Goal: Information Seeking & Learning: Learn about a topic

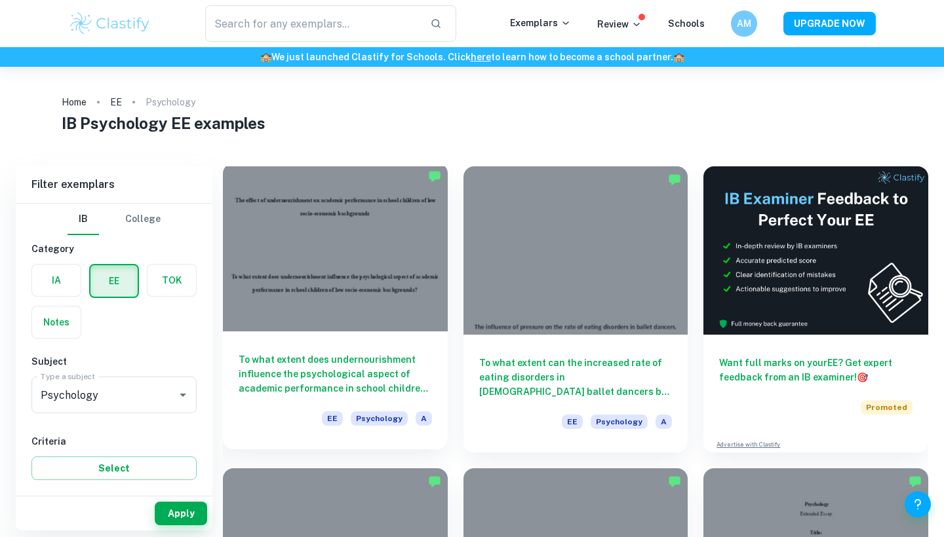
click at [381, 282] on div at bounding box center [335, 247] width 225 height 168
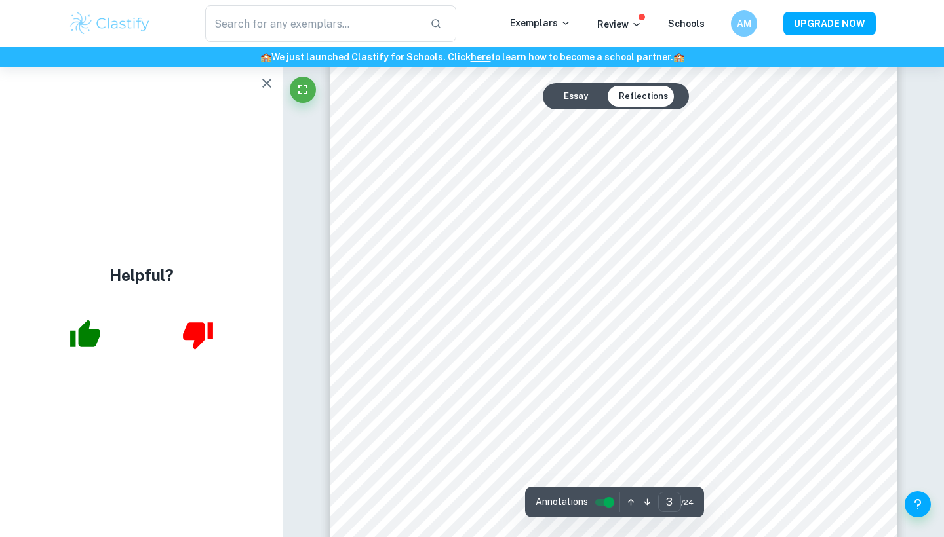
scroll to position [1782, 0]
click at [271, 85] on icon "button" at bounding box center [267, 83] width 16 height 16
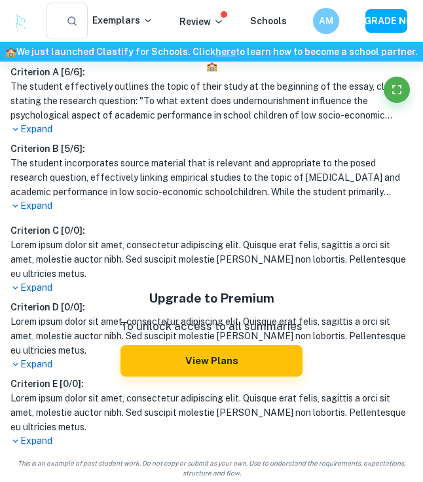
scroll to position [366, 0]
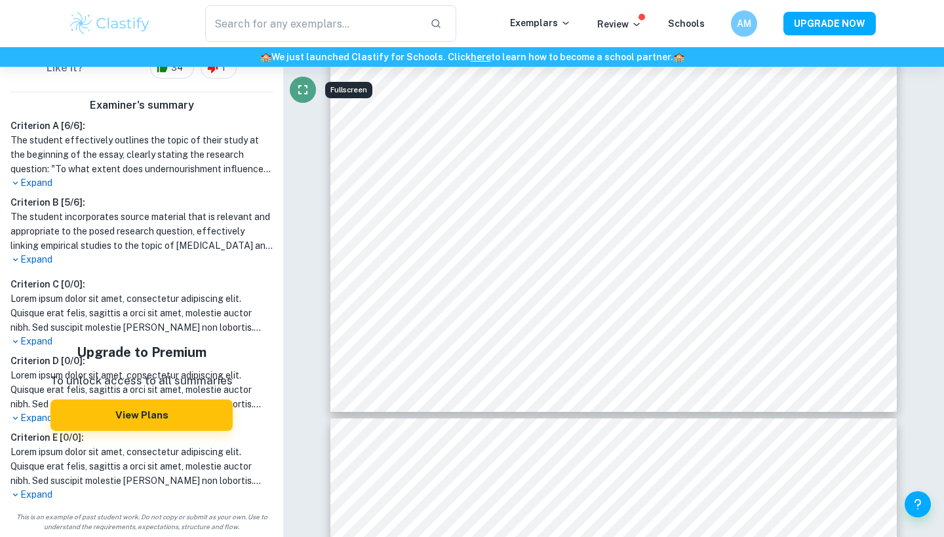
click at [308, 85] on icon "Fullscreen" at bounding box center [303, 90] width 16 height 16
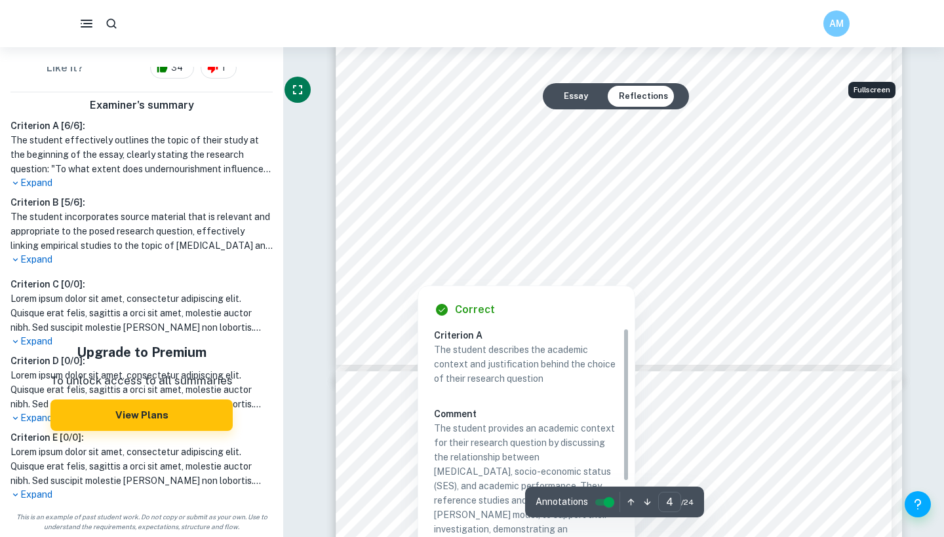
type input "3"
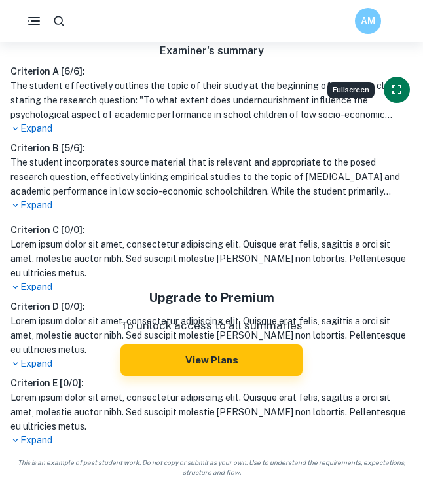
scroll to position [372, 0]
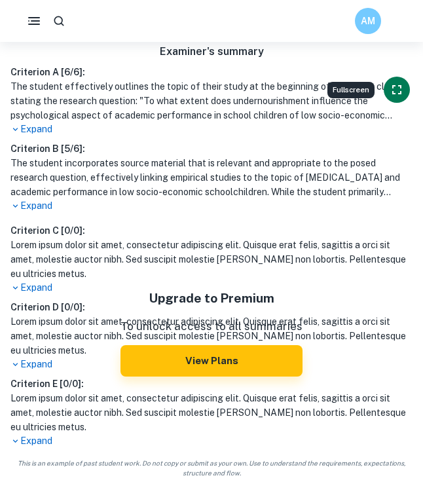
click at [404, 84] on icon "Fullscreen" at bounding box center [397, 90] width 16 height 16
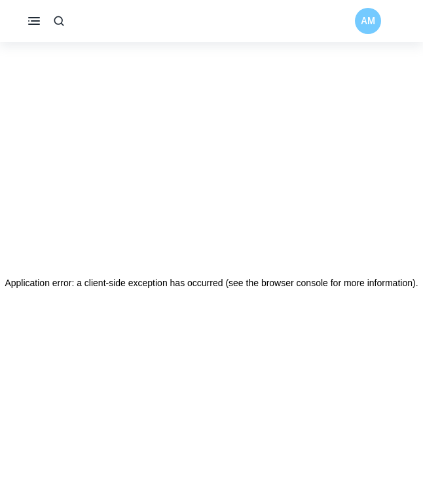
scroll to position [0, 0]
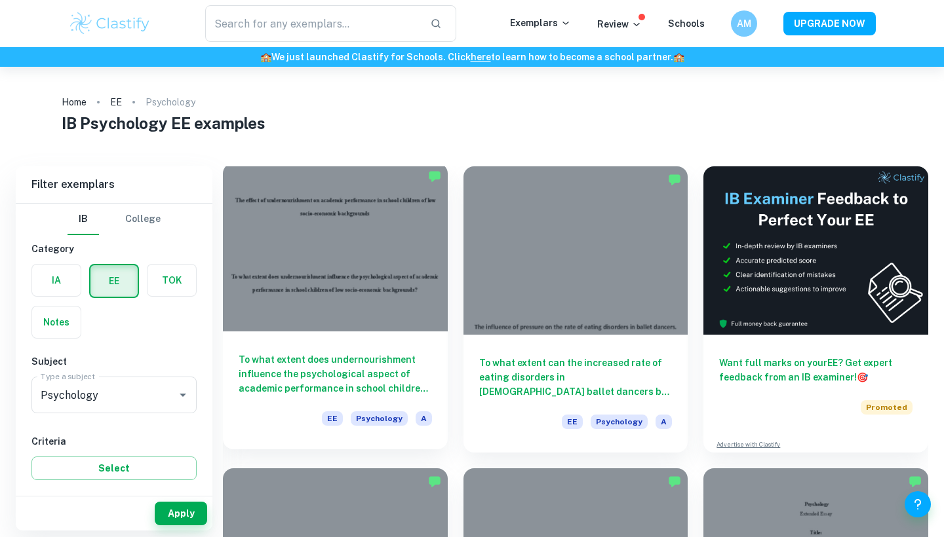
click at [383, 323] on div at bounding box center [335, 247] width 225 height 168
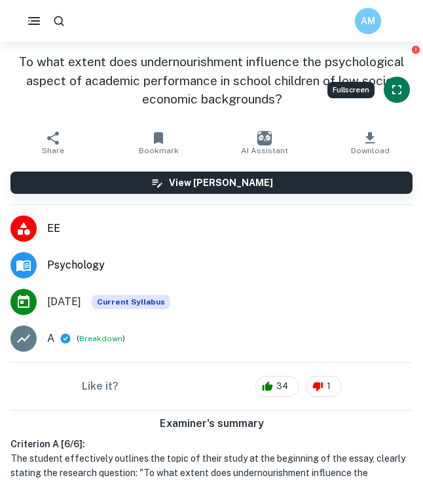
click at [391, 91] on icon "Fullscreen" at bounding box center [397, 90] width 16 height 16
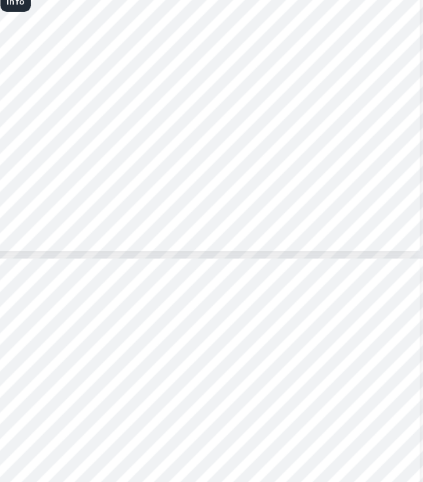
scroll to position [1413, 0]
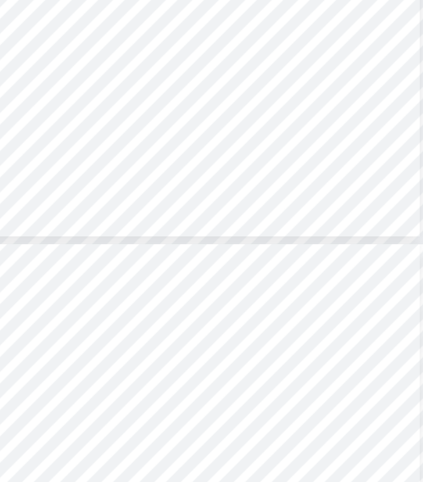
type input "4"
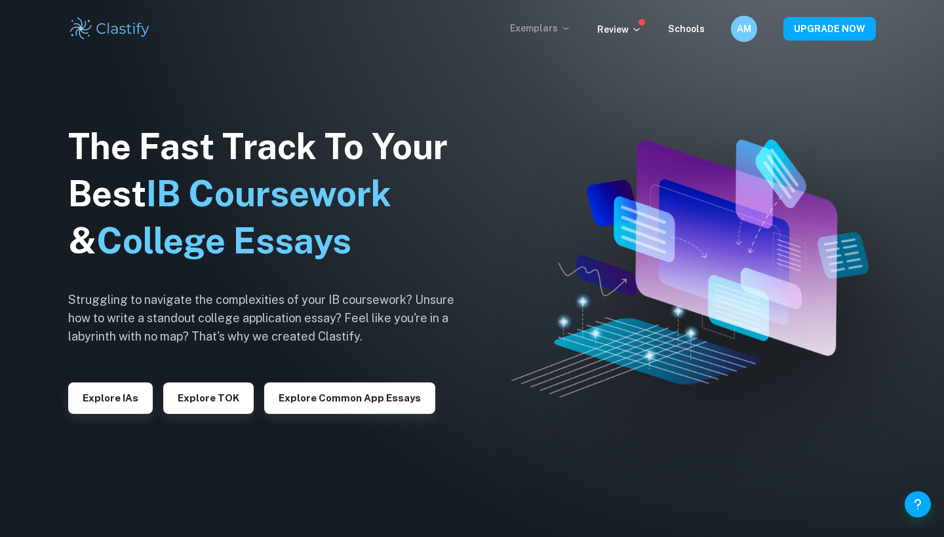
click at [544, 29] on p "Exemplars" at bounding box center [540, 28] width 61 height 14
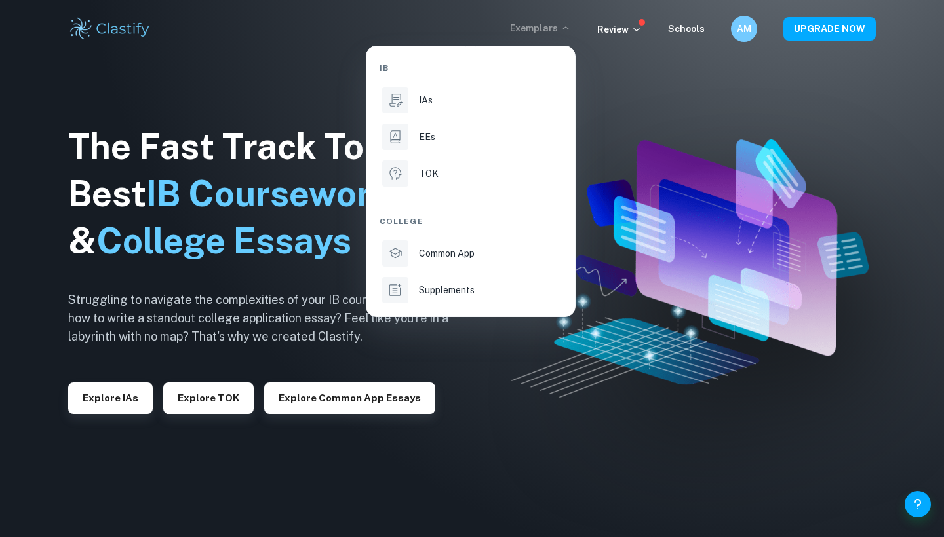
click at [544, 29] on div at bounding box center [472, 268] width 944 height 537
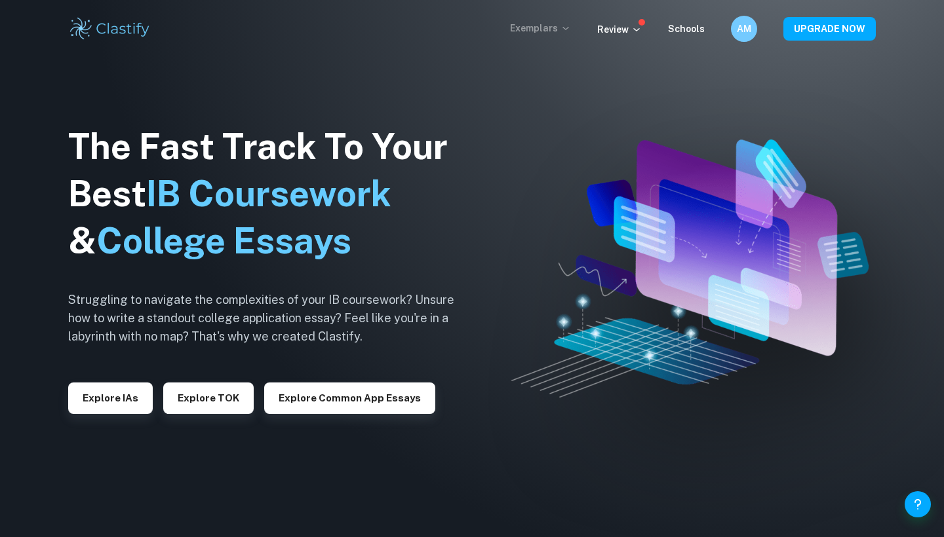
click at [561, 34] on p "Exemplars" at bounding box center [540, 28] width 61 height 14
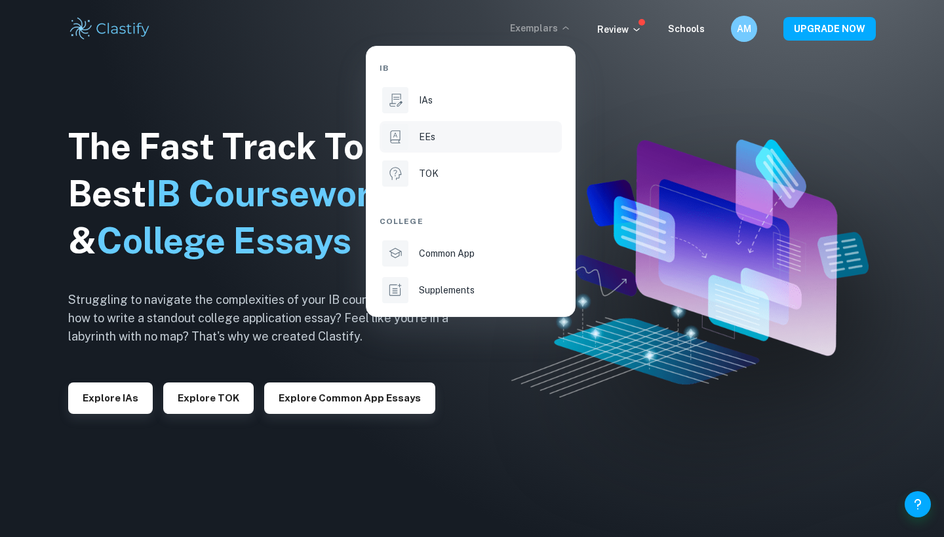
click at [437, 137] on div "EEs" at bounding box center [489, 137] width 140 height 14
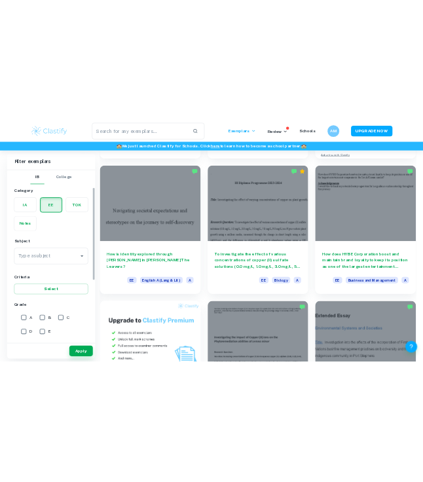
scroll to position [115, 0]
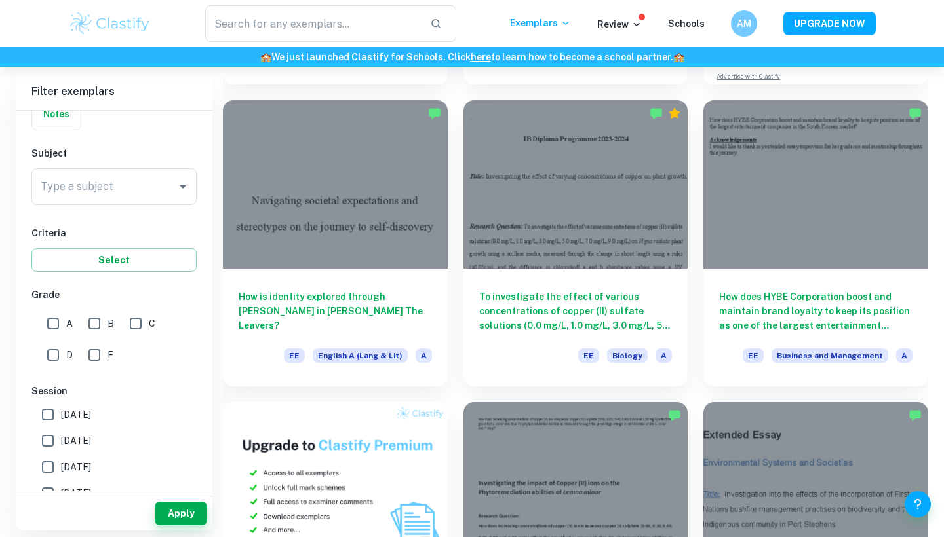
click at [56, 326] on input "A" at bounding box center [53, 324] width 26 height 26
checkbox input "true"
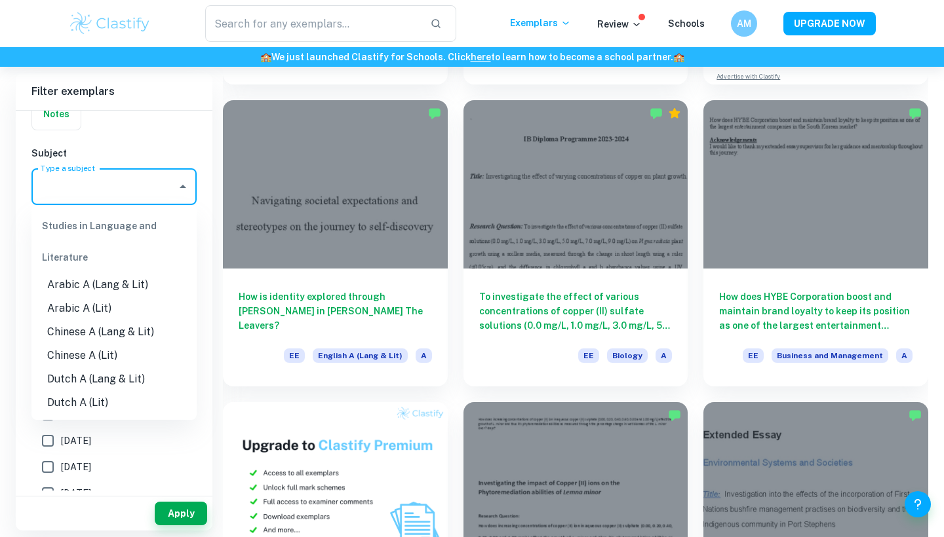
click at [95, 190] on input "Type a subject" at bounding box center [104, 186] width 134 height 25
